Goal: Transaction & Acquisition: Purchase product/service

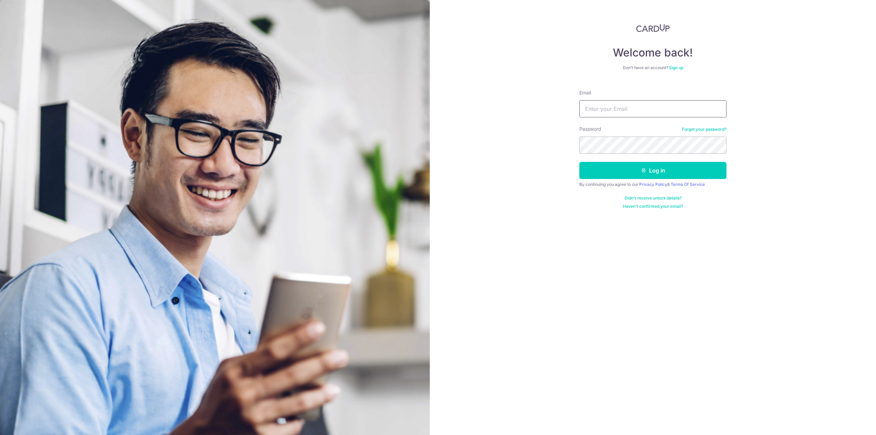
click at [612, 115] on input "Email" at bounding box center [652, 108] width 147 height 17
type input "[EMAIL_ADDRESS][DOMAIN_NAME]"
click at [598, 164] on button "Log in" at bounding box center [652, 170] width 147 height 17
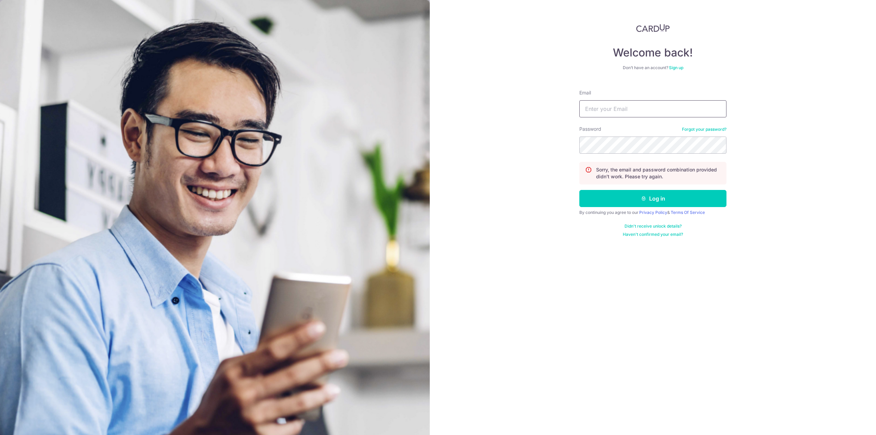
click at [634, 102] on input "Email" at bounding box center [652, 108] width 147 height 17
type input "[EMAIL_ADDRESS][DOMAIN_NAME]"
click at [638, 202] on button "Log in" at bounding box center [652, 198] width 147 height 17
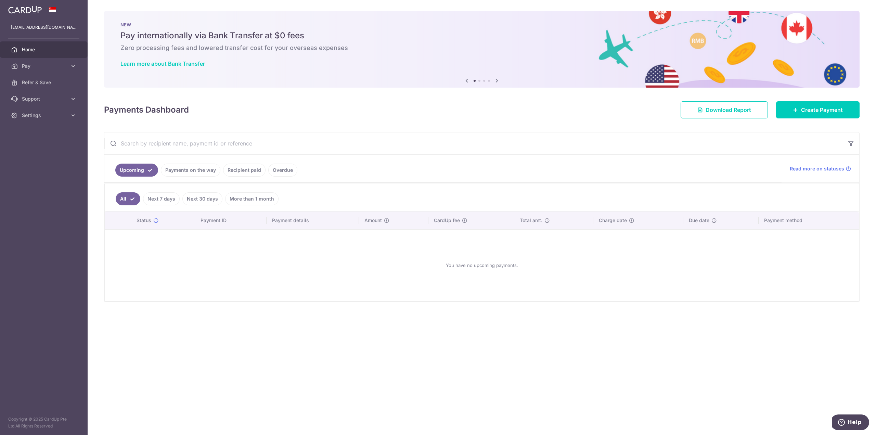
click at [44, 112] on div at bounding box center [442, 219] width 885 height 439
click at [30, 70] on link "Pay" at bounding box center [44, 66] width 88 height 16
click at [30, 95] on span "Recipients" at bounding box center [44, 98] width 45 height 7
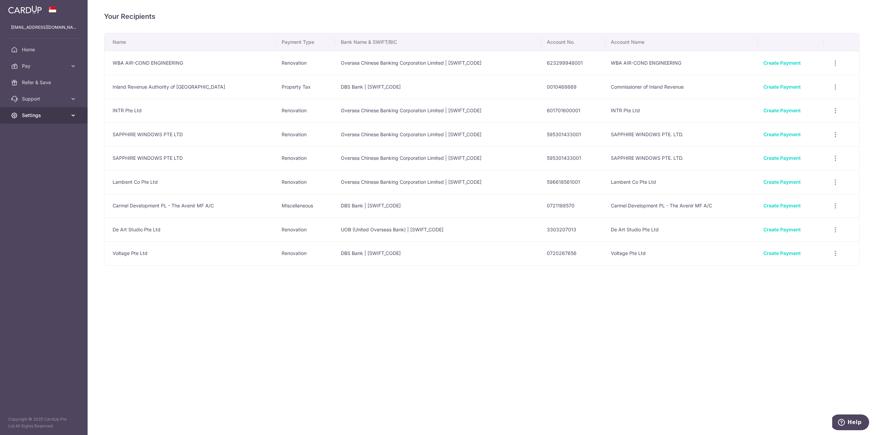
click at [42, 110] on link "Settings" at bounding box center [44, 115] width 88 height 16
click at [34, 128] on span "Account" at bounding box center [44, 131] width 45 height 7
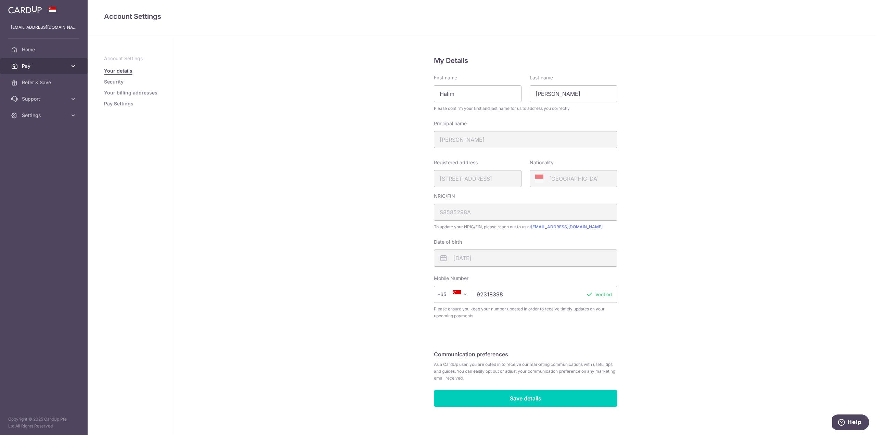
click at [37, 67] on span "Pay" at bounding box center [44, 66] width 45 height 7
click at [38, 95] on link "Recipients" at bounding box center [44, 99] width 88 height 16
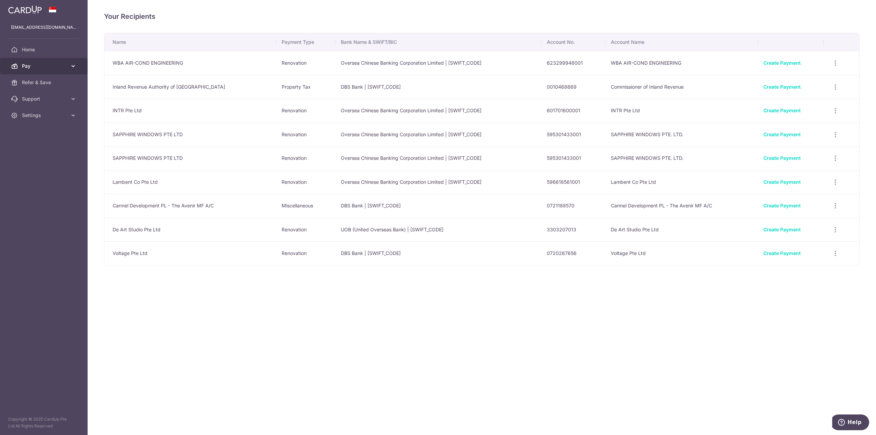
click at [35, 70] on link "Pay" at bounding box center [44, 66] width 88 height 16
click at [37, 81] on span "Payments" at bounding box center [44, 82] width 45 height 7
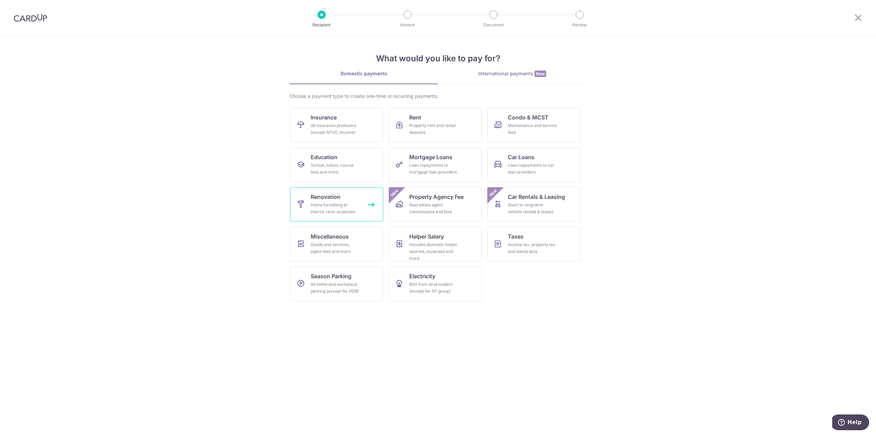
click at [362, 204] on link "Renovation Home furnishing or interior reno-expenses" at bounding box center [336, 204] width 93 height 34
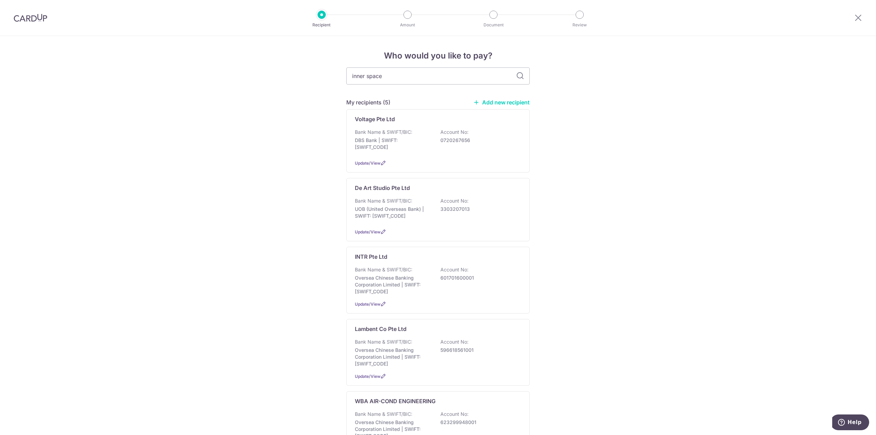
type input "inner space"
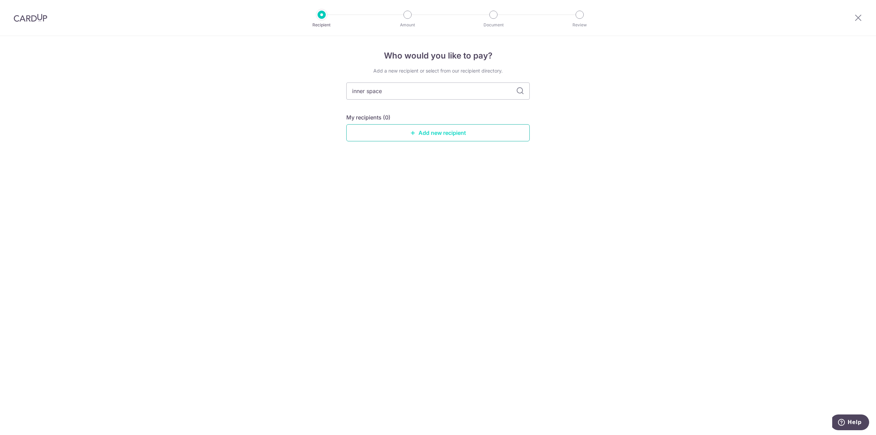
click at [466, 132] on link "Add new recipient" at bounding box center [437, 132] width 183 height 17
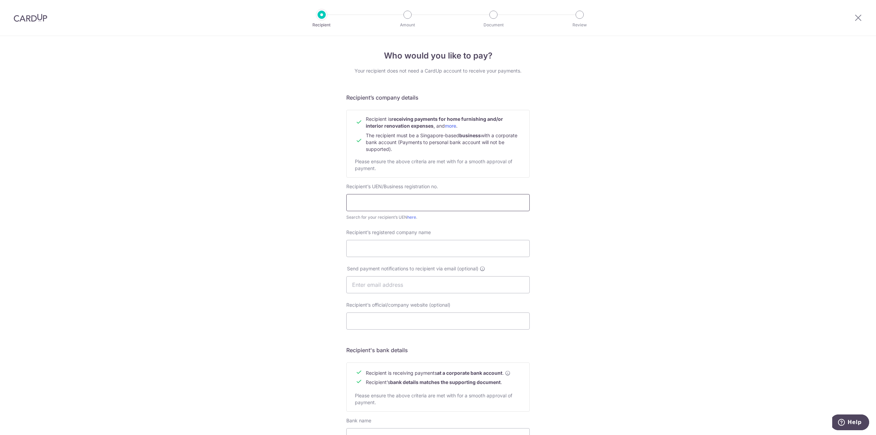
click at [387, 199] on input "text" at bounding box center [437, 202] width 183 height 17
type input "201104940N"
click at [421, 254] on input "Recipient’s registered company name" at bounding box center [437, 248] width 183 height 17
type input "i"
type input "Inner Space ID Production Pte Ltd"
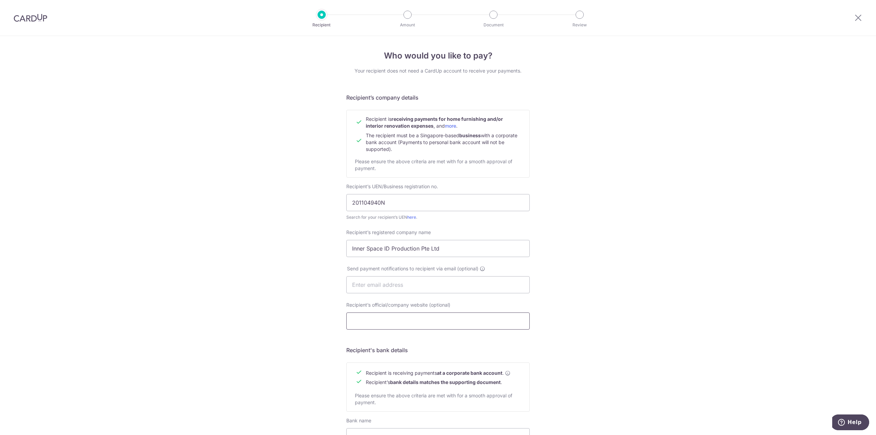
click at [433, 320] on input "Recipient’s official/company website (optional)" at bounding box center [437, 320] width 183 height 17
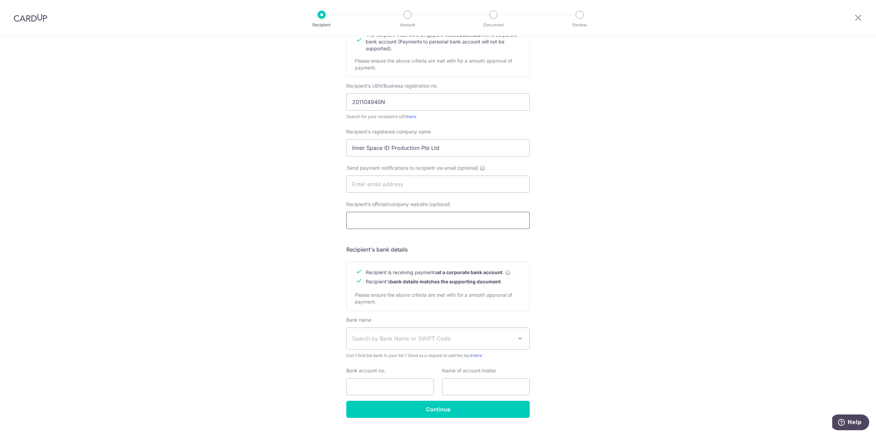
scroll to position [103, 0]
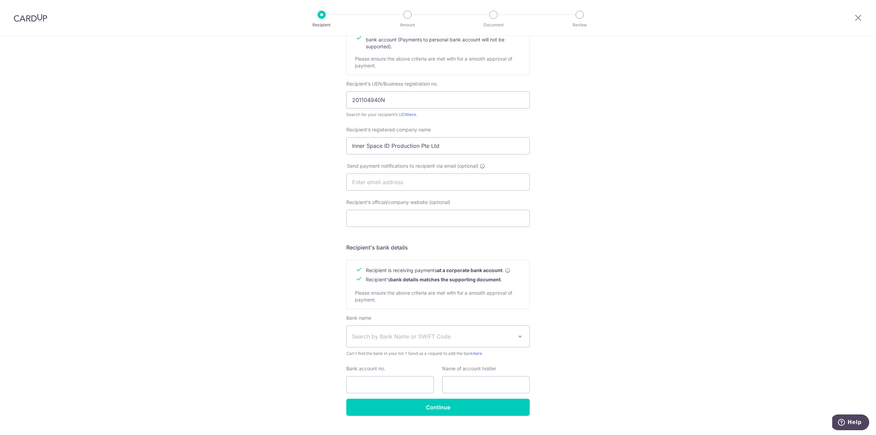
click at [403, 338] on span "Search by Bank Name or SWIFT Code" at bounding box center [432, 336] width 161 height 8
type input "ocbc"
select select "12"
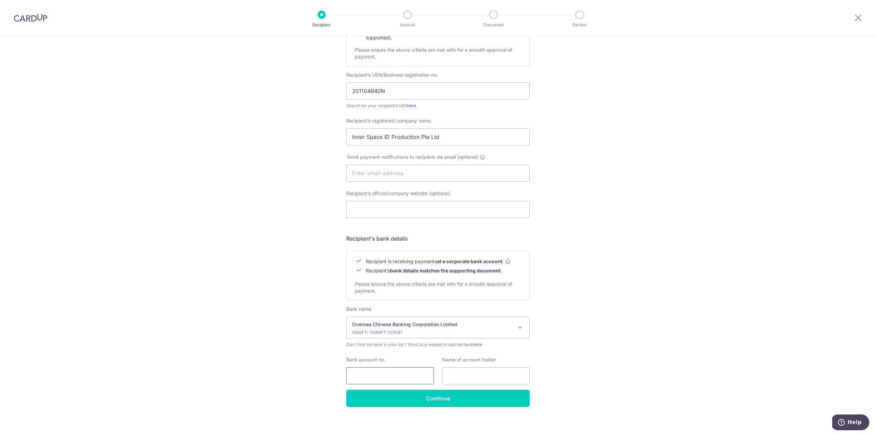
scroll to position [116, 0]
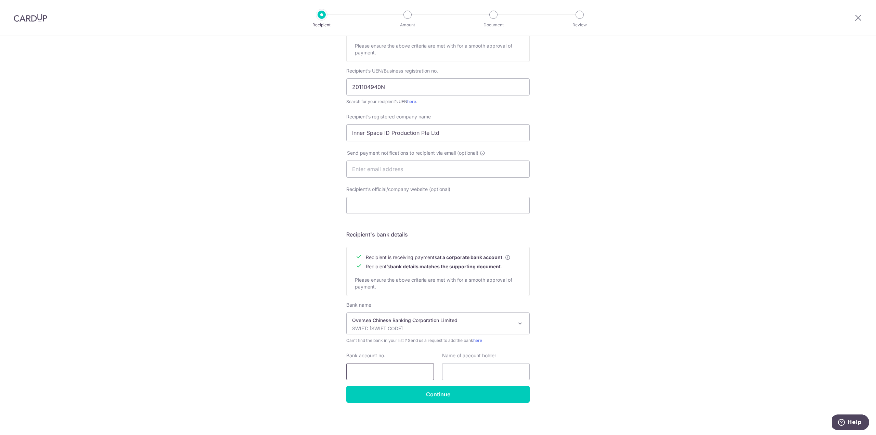
click at [394, 370] on input "Bank account no." at bounding box center [390, 371] width 88 height 17
click at [370, 372] on input "629528076001" at bounding box center [390, 371] width 88 height 17
click at [380, 371] on input "629528076001" at bounding box center [390, 371] width 88 height 17
type input "629528076001"
click at [485, 364] on input "text" at bounding box center [486, 371] width 88 height 17
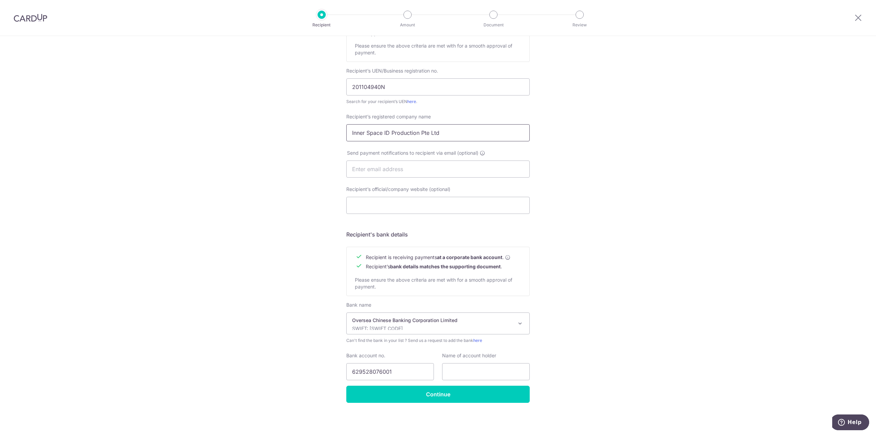
drag, startPoint x: 451, startPoint y: 133, endPoint x: 285, endPoint y: 114, distance: 167.1
click at [283, 113] on div "Who would you like to pay? Your recipient does not need a CardUp account to rec…" at bounding box center [438, 177] width 876 height 515
click at [488, 374] on input "text" at bounding box center [486, 371] width 88 height 17
paste input "Inner Space ID Production Pte Ltd"
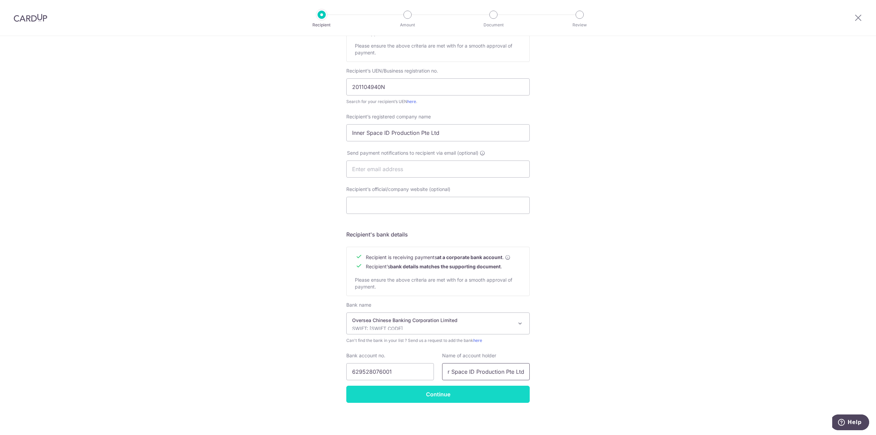
type input "Inner Space ID Production Pte Ltd"
click at [451, 396] on input "Continue" at bounding box center [437, 394] width 183 height 17
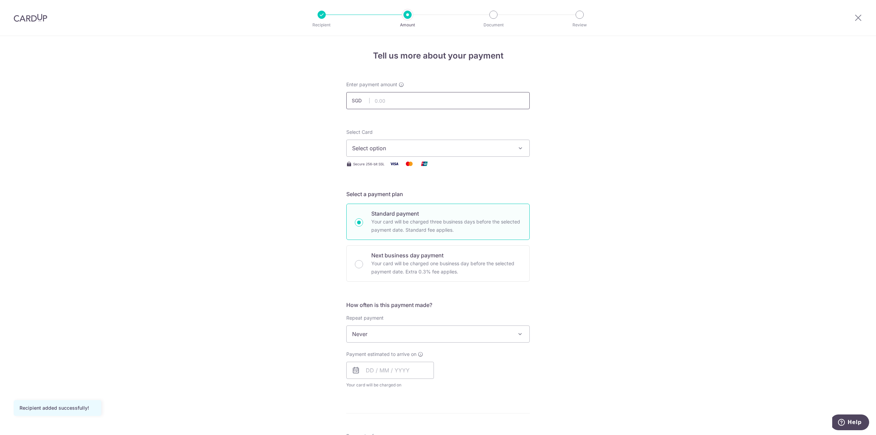
click at [405, 98] on input "text" at bounding box center [437, 100] width 183 height 17
type input "3,447.00"
click at [456, 150] on span "Select option" at bounding box center [431, 148] width 159 height 8
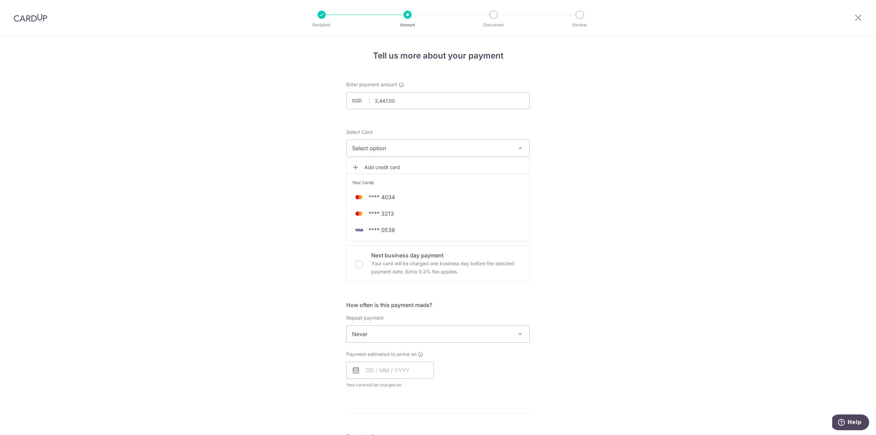
click at [609, 192] on div "Tell us more about your payment Enter payment amount SGD 3,447.00 3447.00 Recip…" at bounding box center [438, 368] width 876 height 665
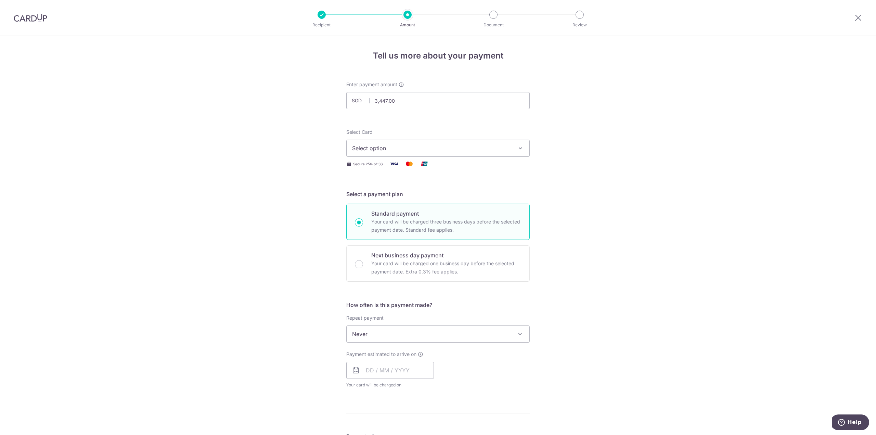
click at [421, 333] on span "Never" at bounding box center [438, 334] width 183 height 16
click at [665, 266] on div "Tell us more about your payment Enter payment amount SGD 3,447.00 3447.00 Recip…" at bounding box center [438, 368] width 876 height 665
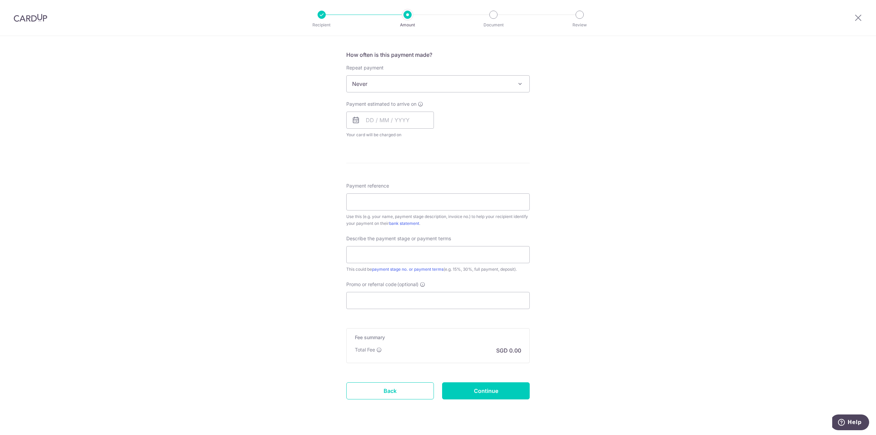
scroll to position [266, 0]
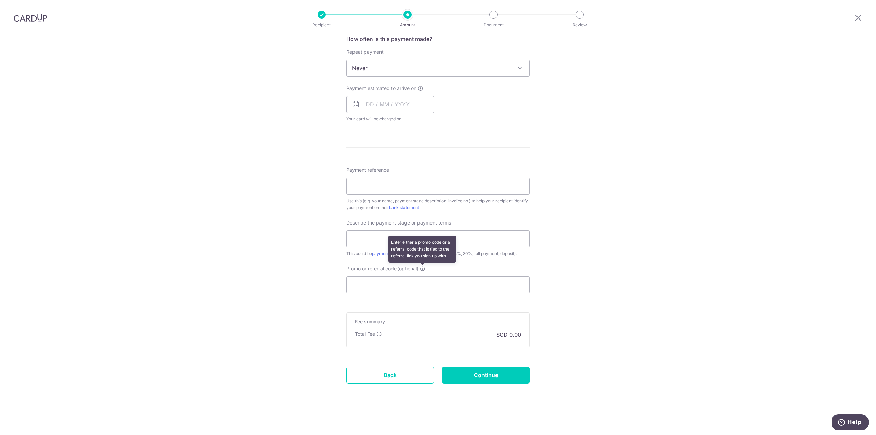
click at [422, 268] on icon at bounding box center [422, 268] width 5 height 5
click at [422, 276] on input "Promo or referral code (optional) Enter either a promo code or a referral code …" at bounding box center [437, 284] width 183 height 17
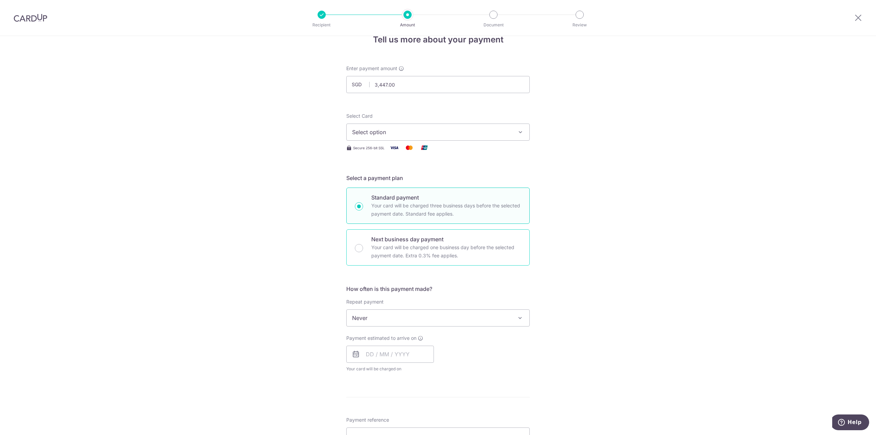
scroll to position [34, 0]
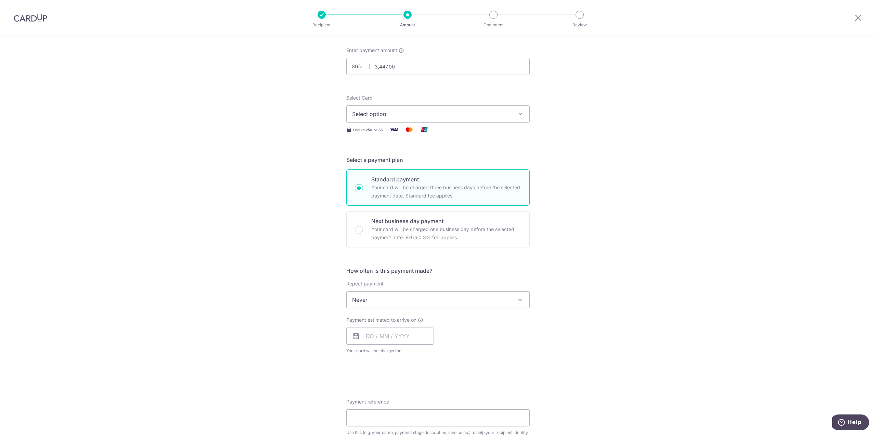
click at [456, 104] on div "Select Card Select option Add credit card Your Cards **** 4034 **** 3213 **** 0…" at bounding box center [437, 108] width 183 height 28
click at [455, 113] on span "Select option" at bounding box center [431, 114] width 159 height 8
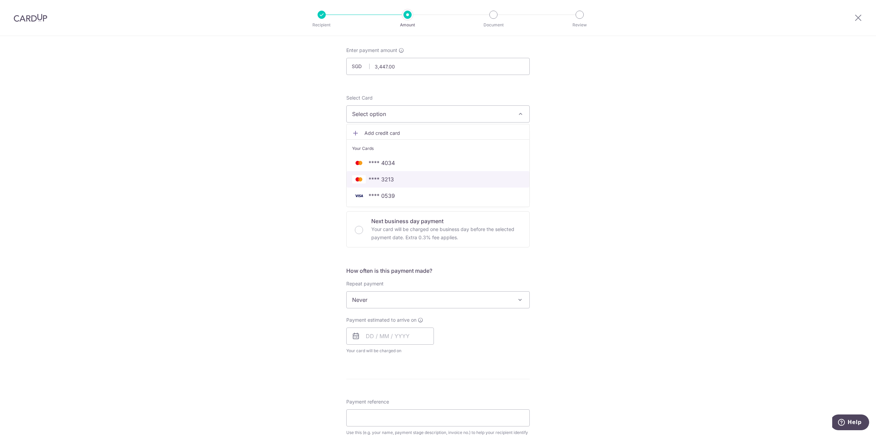
drag, startPoint x: 407, startPoint y: 178, endPoint x: 424, endPoint y: 182, distance: 17.8
click at [407, 178] on span "**** 3213" at bounding box center [438, 179] width 172 height 8
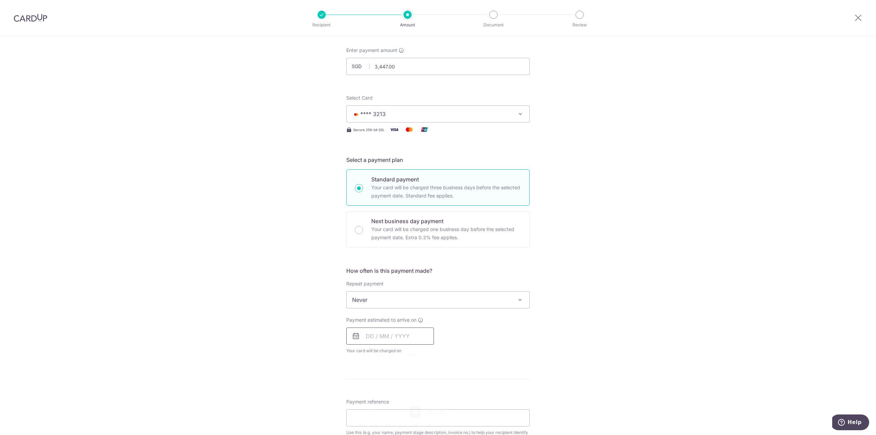
click at [387, 336] on input "text" at bounding box center [390, 335] width 88 height 17
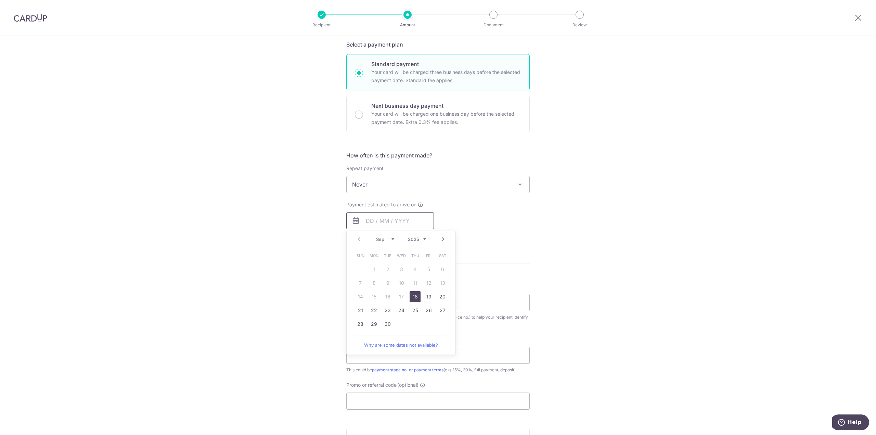
scroll to position [171, 0]
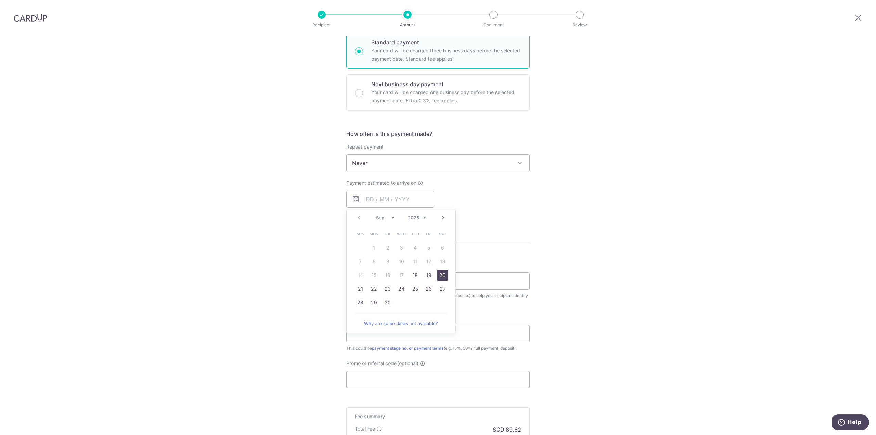
click at [441, 275] on link "20" at bounding box center [442, 275] width 11 height 11
type input "20/09/2025"
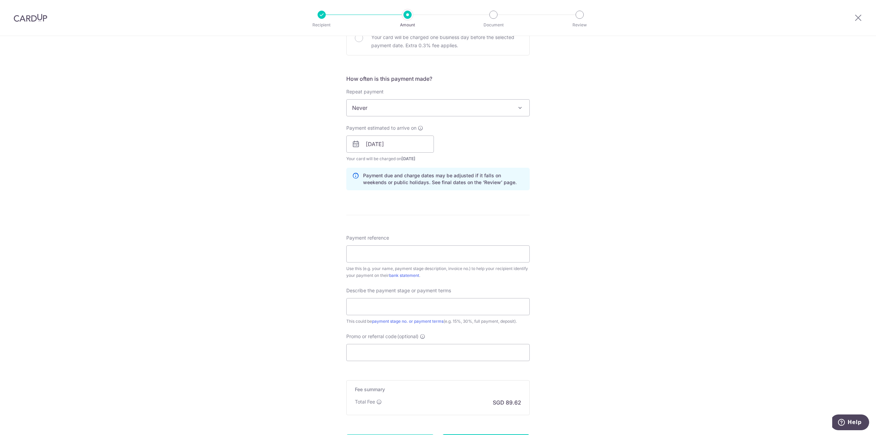
scroll to position [240, 0]
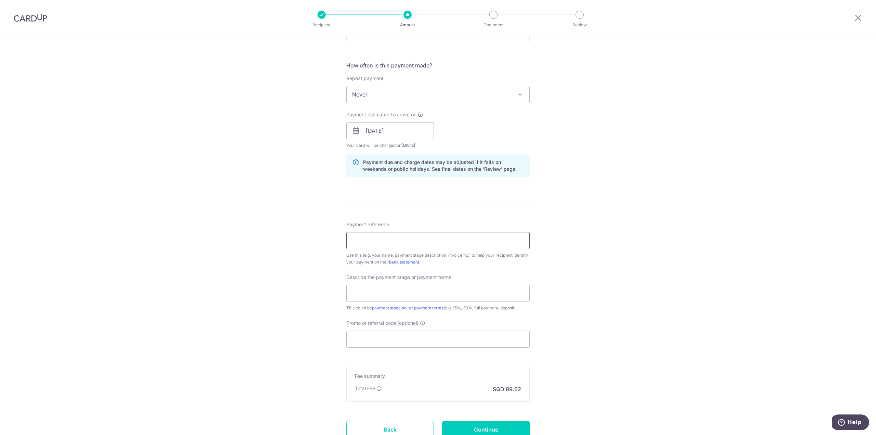
click at [417, 235] on input "Payment reference" at bounding box center [437, 240] width 183 height 17
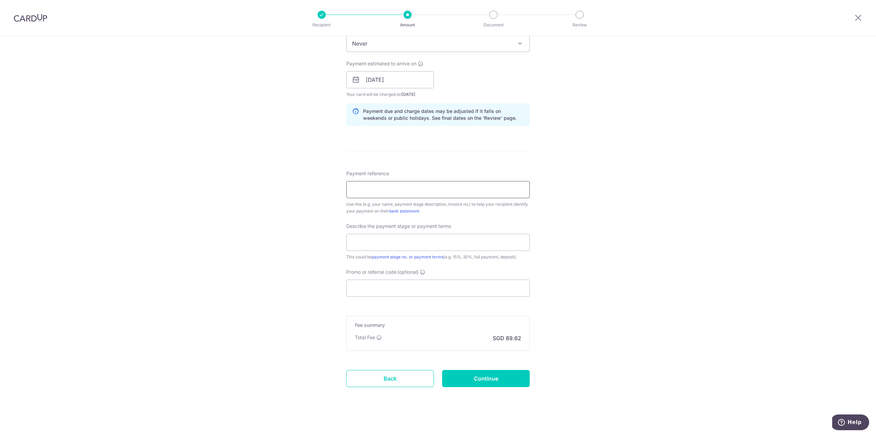
scroll to position [294, 0]
click at [389, 295] on form "Enter payment amount SGD 3,447.00 3447.00 Recipient added successfully! Select …" at bounding box center [437, 95] width 183 height 616
click at [392, 290] on input "Promo or referral code (optional)" at bounding box center [437, 284] width 183 height 17
click at [368, 190] on input "Payment reference" at bounding box center [437, 186] width 183 height 17
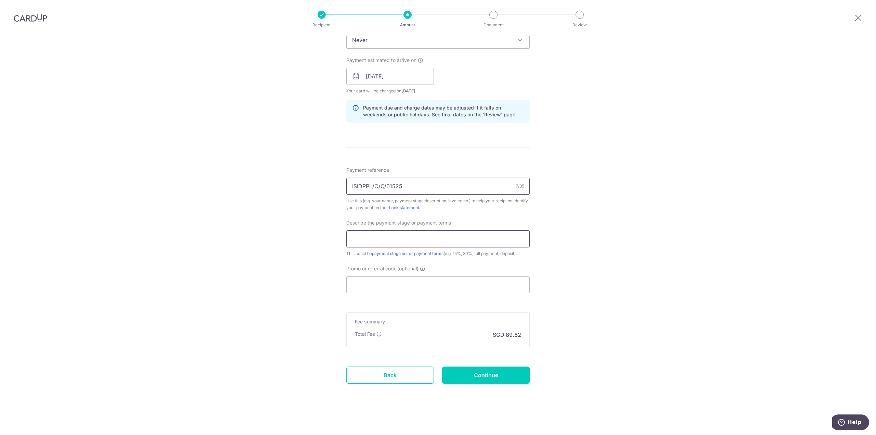
type input "ISIDPPL/C/Q/01525"
click at [386, 246] on input "text" at bounding box center [437, 238] width 183 height 17
type input "10% upon confirmation"
click at [398, 287] on input "Promo or referral code (optional)" at bounding box center [437, 284] width 183 height 17
click at [404, 292] on input "Promo or referral code (optional)" at bounding box center [437, 284] width 183 height 17
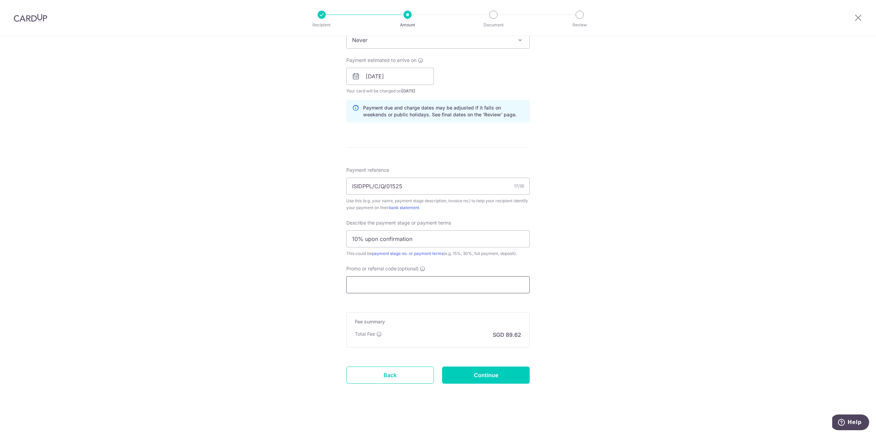
paste input "3HOME25R"
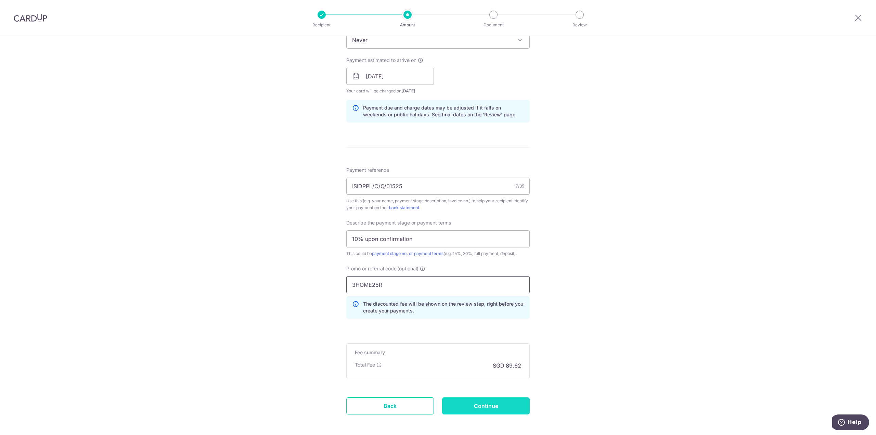
type input "3HOME25R"
click at [503, 410] on input "Continue" at bounding box center [486, 405] width 88 height 17
type input "Create Schedule"
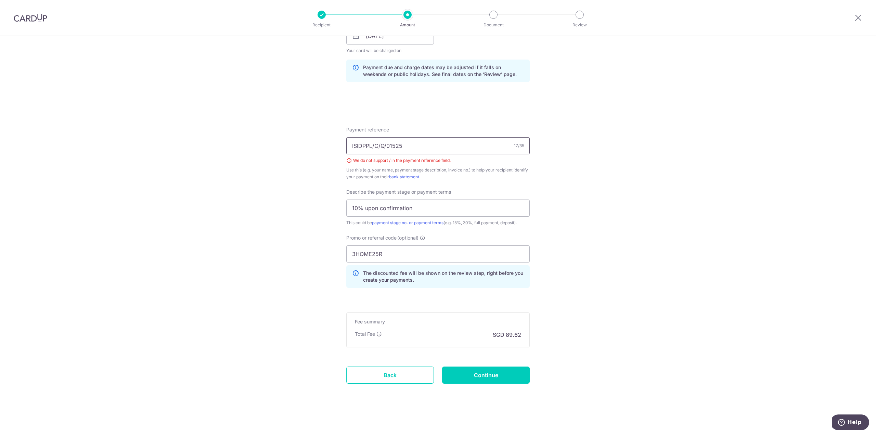
click at [373, 144] on input "ISIDPPL/C/Q/01525" at bounding box center [437, 145] width 183 height 17
type input "ISIDPPL C Q 01525"
click at [506, 375] on input "Continue" at bounding box center [486, 375] width 88 height 17
type input "Create Schedule"
click at [390, 245] on input "3HOME25R" at bounding box center [437, 244] width 183 height 17
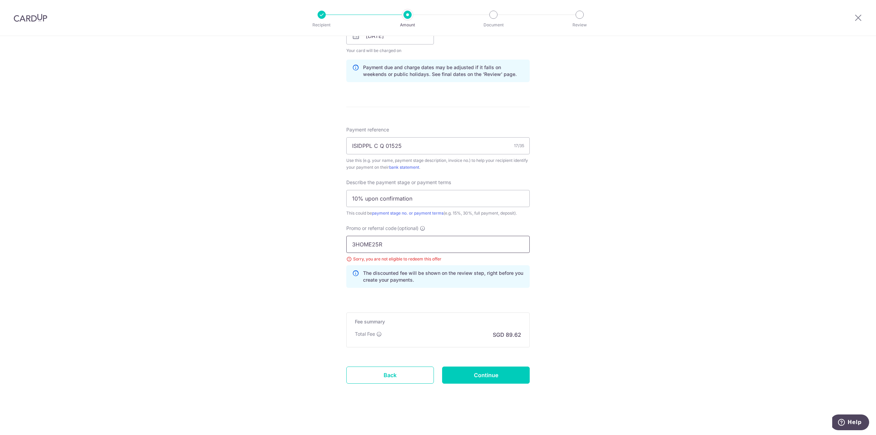
drag, startPoint x: 387, startPoint y: 244, endPoint x: 253, endPoint y: 233, distance: 134.2
click at [269, 235] on div "Tell us more about your payment Enter payment amount SGD 3,447.00 3447.00 Selec…" at bounding box center [438, 68] width 876 height 733
type input "r"
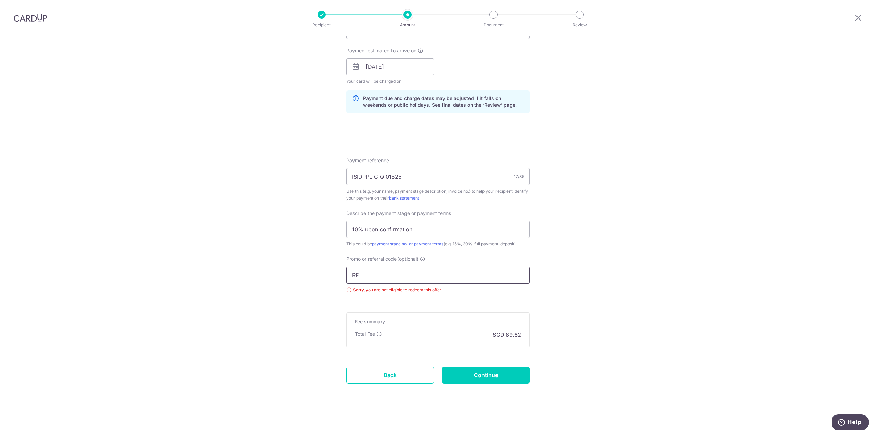
scroll to position [334, 0]
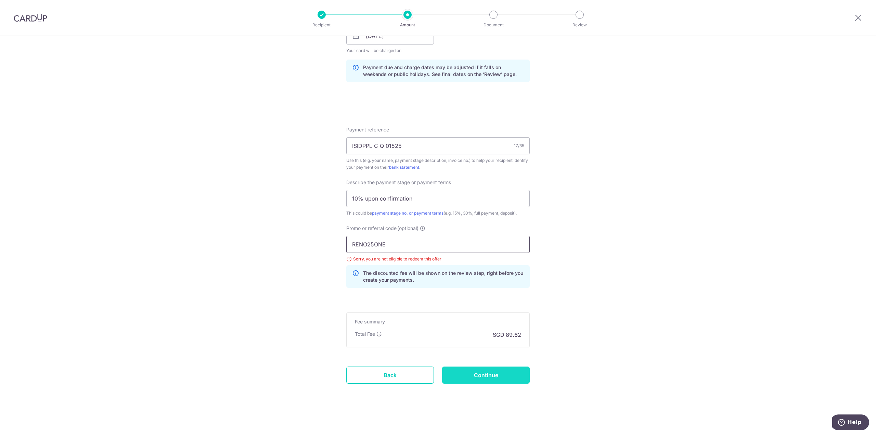
type input "RENO25ONE"
click at [505, 368] on input "Continue" at bounding box center [486, 375] width 88 height 17
type input "Update Schedule"
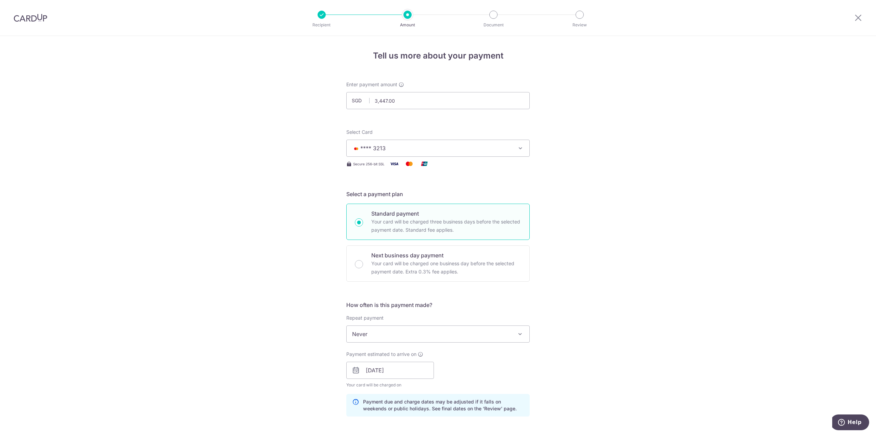
scroll to position [334, 0]
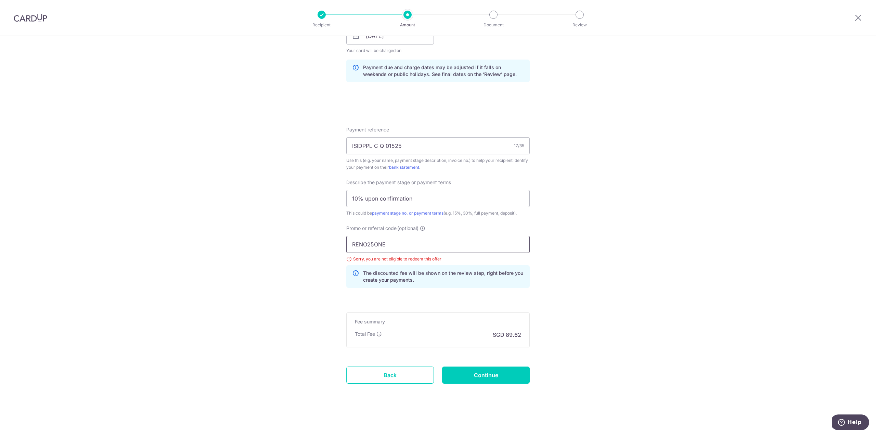
drag, startPoint x: 393, startPoint y: 250, endPoint x: 226, endPoint y: 244, distance: 167.8
click at [247, 247] on div "Tell us more about your payment Enter payment amount SGD 3,447.00 3447.00 Selec…" at bounding box center [438, 68] width 876 height 733
type input "OFF225"
click at [475, 373] on input "Continue" at bounding box center [486, 375] width 88 height 17
type input "Update Schedule"
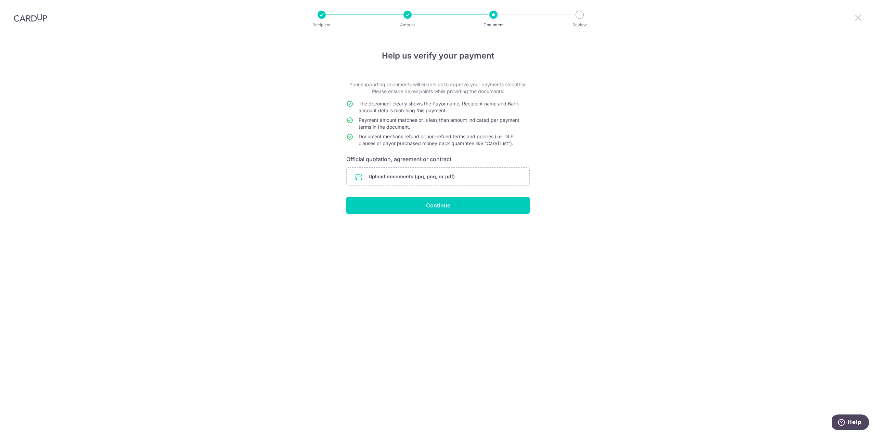
click at [860, 16] on icon at bounding box center [858, 17] width 8 height 9
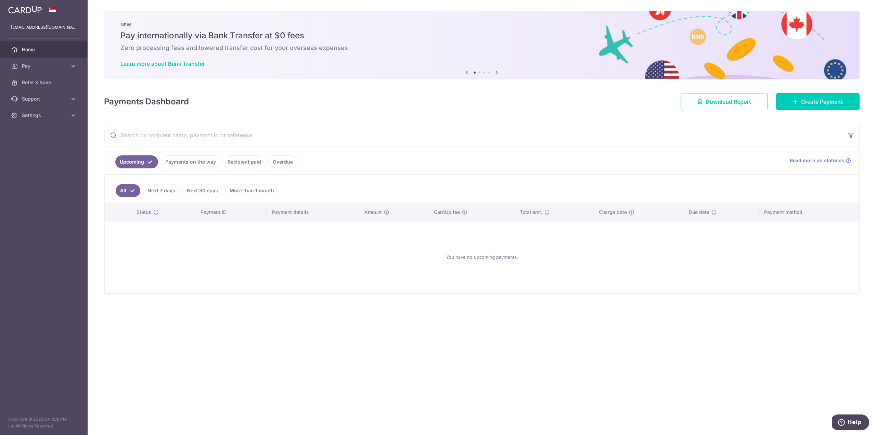
click at [498, 72] on icon at bounding box center [497, 72] width 8 height 9
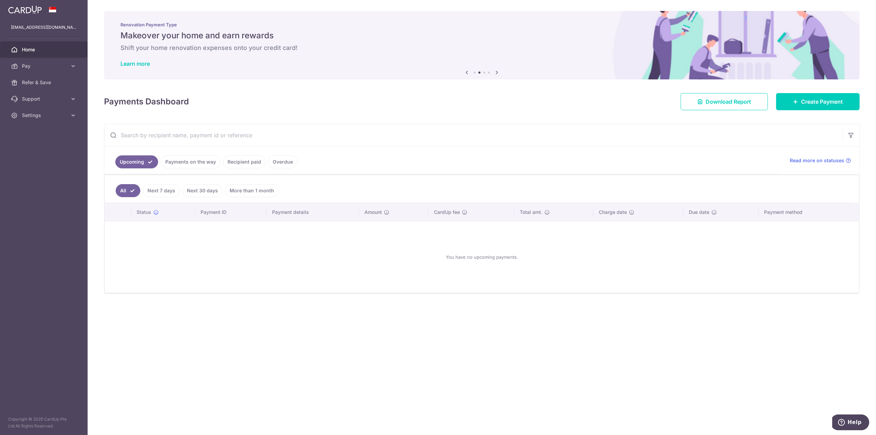
click at [497, 72] on icon at bounding box center [497, 72] width 8 height 9
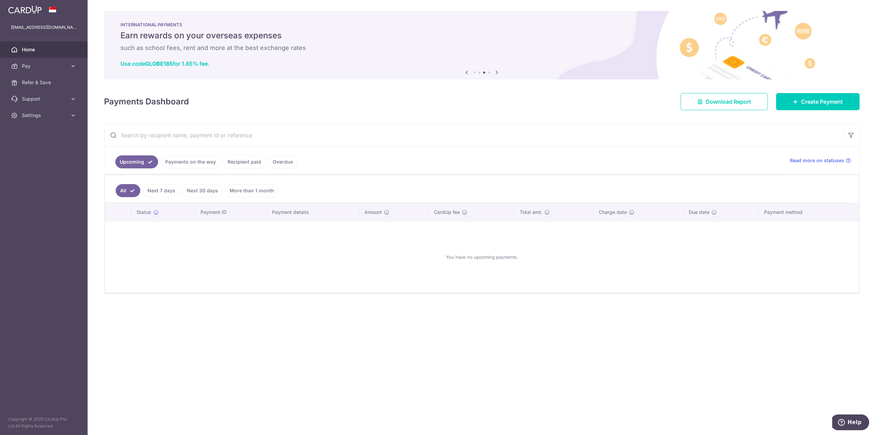
click at [497, 72] on icon at bounding box center [497, 72] width 8 height 9
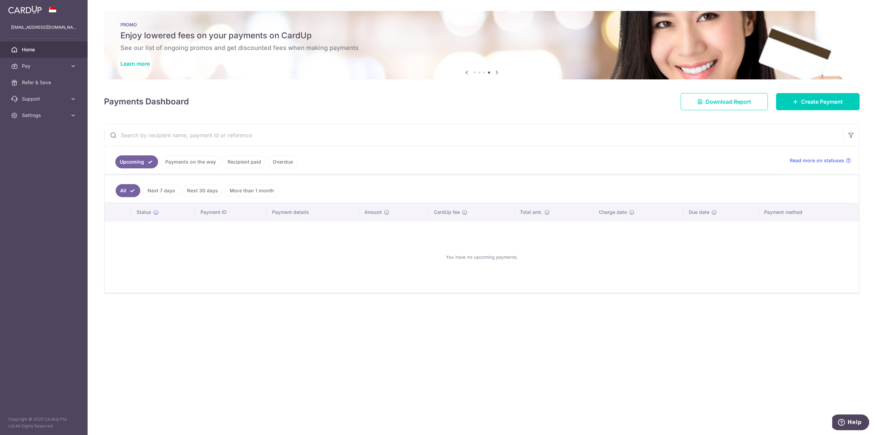
click at [497, 72] on icon at bounding box center [497, 72] width 8 height 9
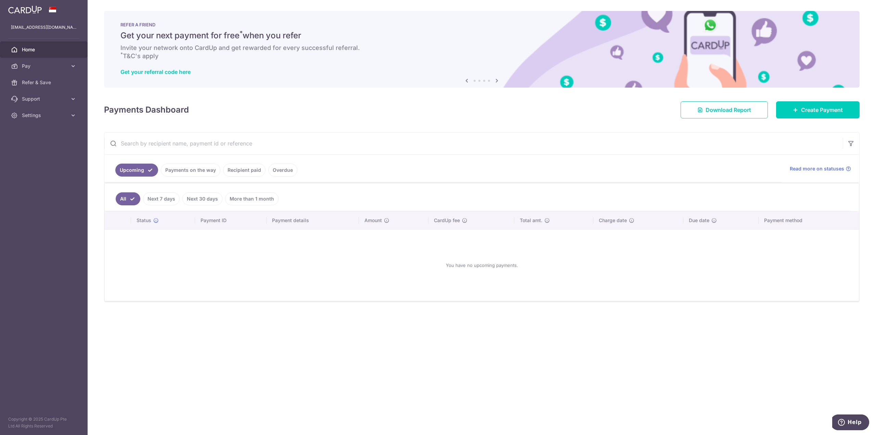
click at [497, 72] on div "Get your referral code here" at bounding box center [481, 71] width 723 height 7
click at [48, 120] on link "Settings" at bounding box center [44, 115] width 88 height 16
click at [32, 143] on link "Logout" at bounding box center [44, 148] width 88 height 16
